Goal: Complete application form

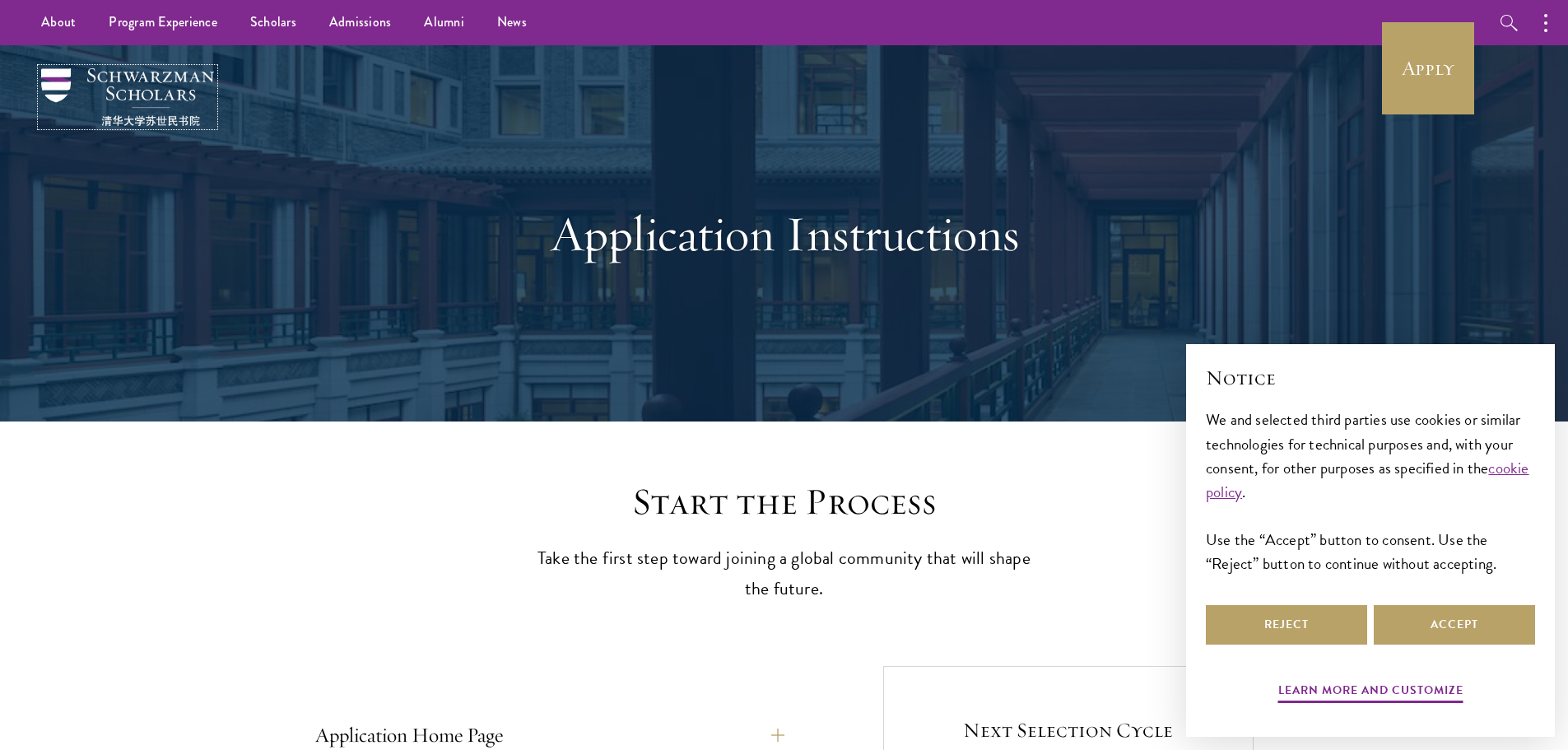
click at [90, 77] on img at bounding box center [127, 97] width 173 height 58
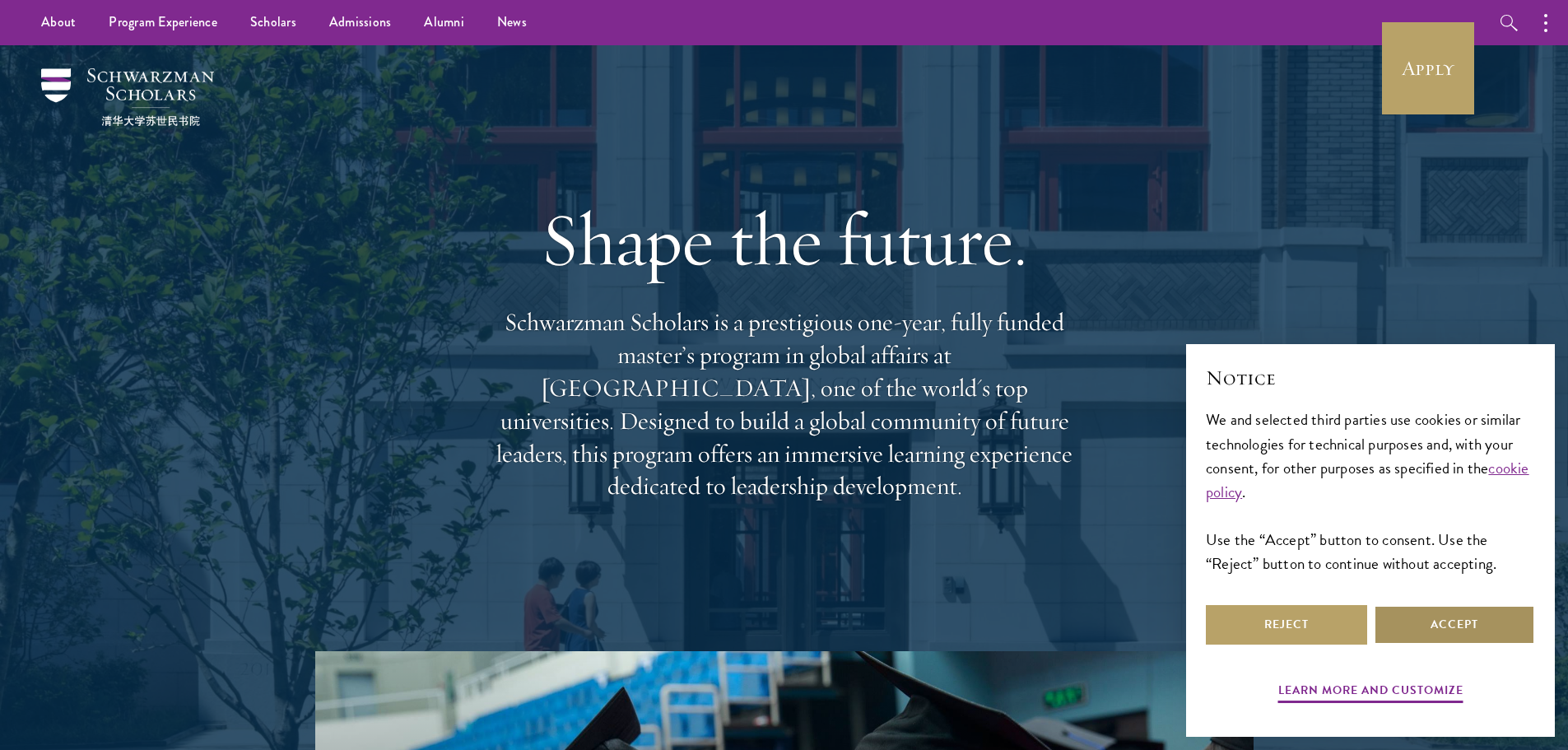
click at [1457, 633] on button "Accept" at bounding box center [1454, 625] width 161 height 39
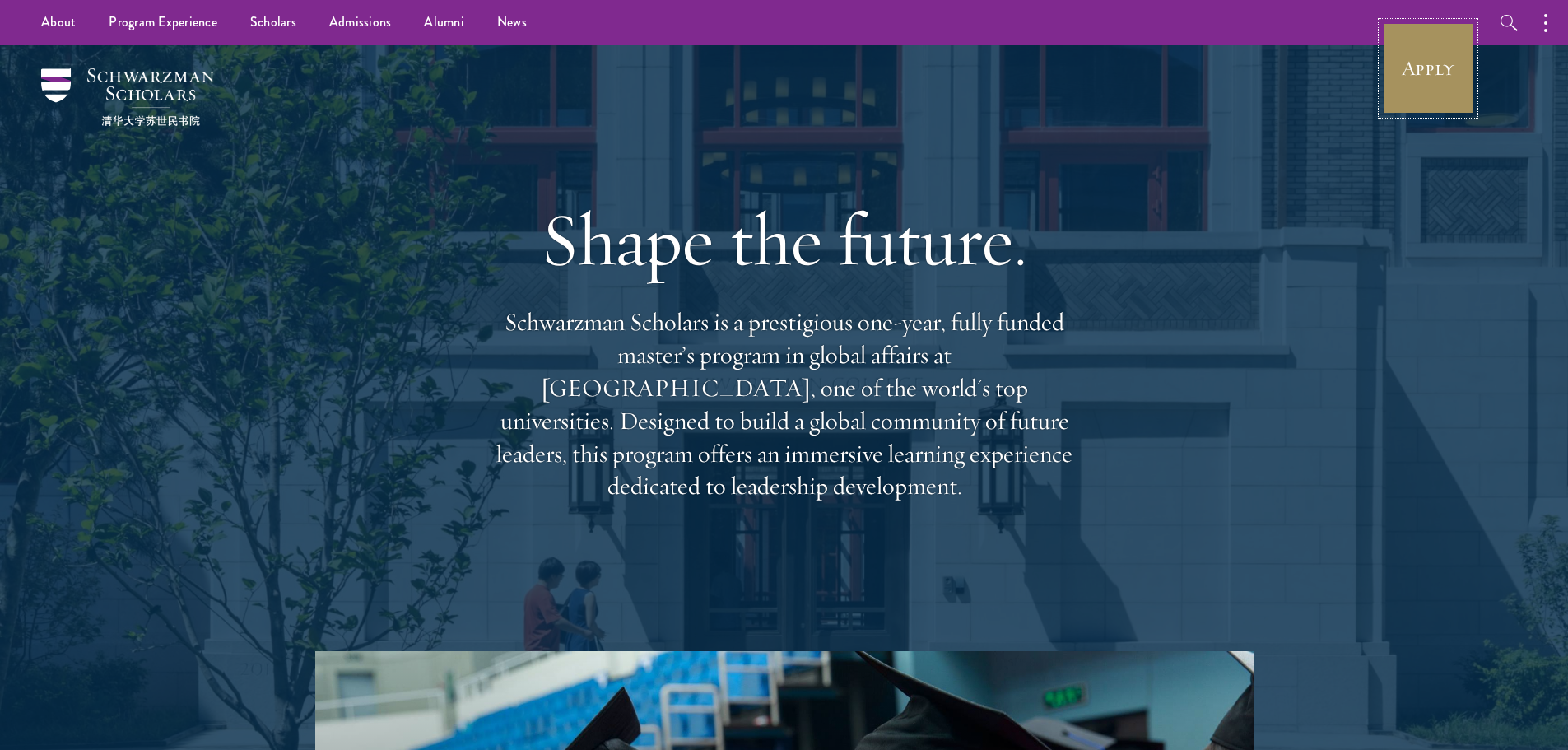
click at [1423, 100] on link "Apply" at bounding box center [1428, 69] width 92 height 93
